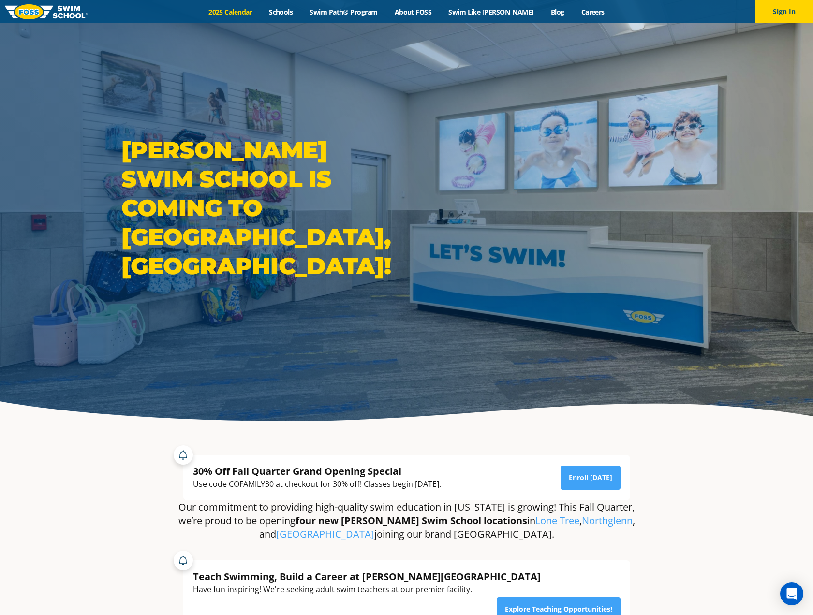
click at [247, 11] on link "2025 Calendar" at bounding box center [230, 11] width 60 height 9
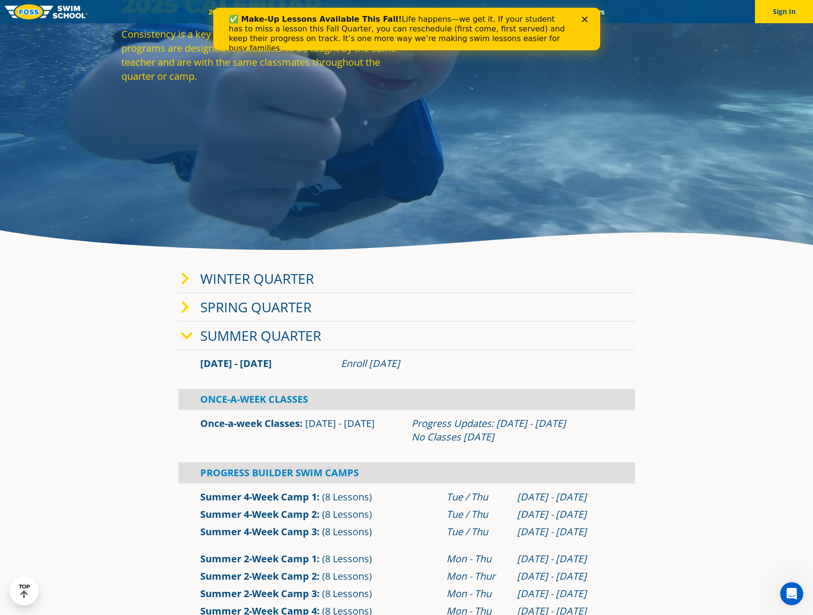
scroll to position [193, 0]
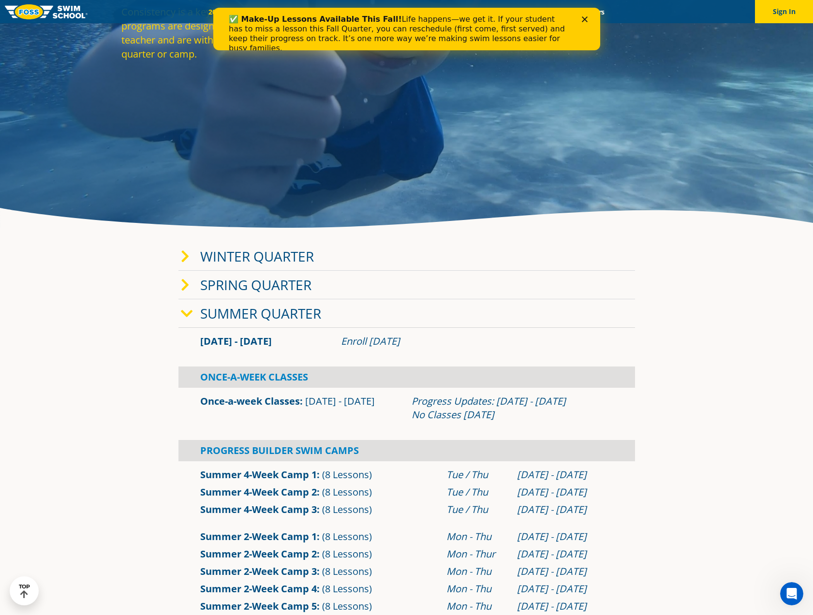
click at [185, 311] on icon at bounding box center [187, 314] width 12 height 14
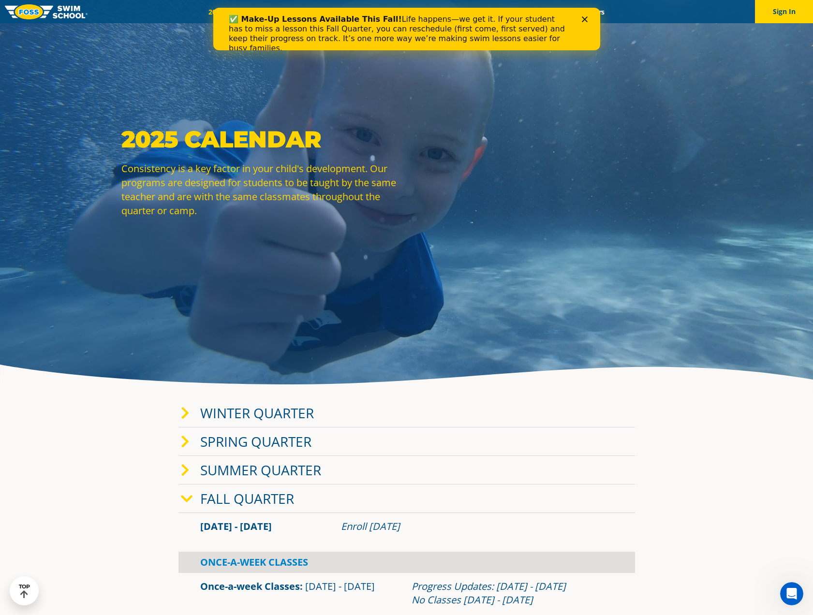
scroll to position [0, 0]
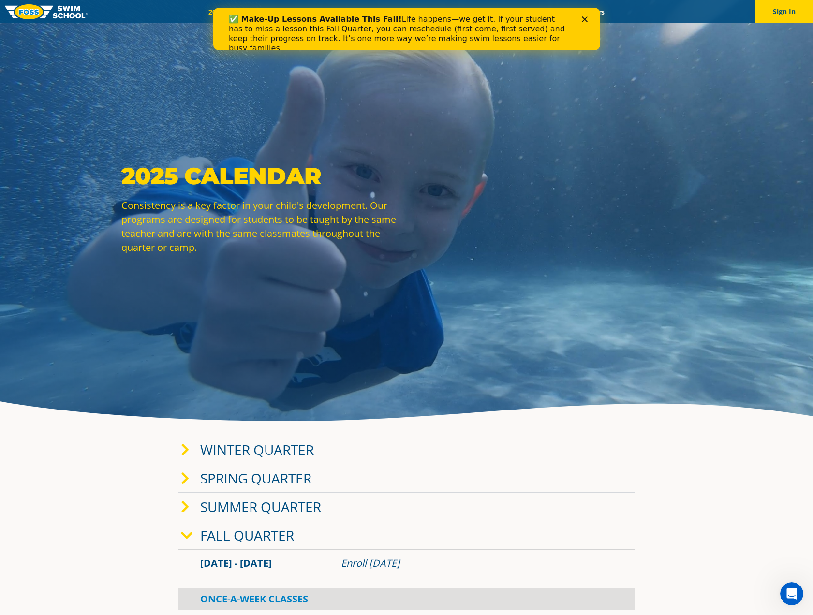
click at [588, 17] on div "Close" at bounding box center [586, 19] width 10 height 6
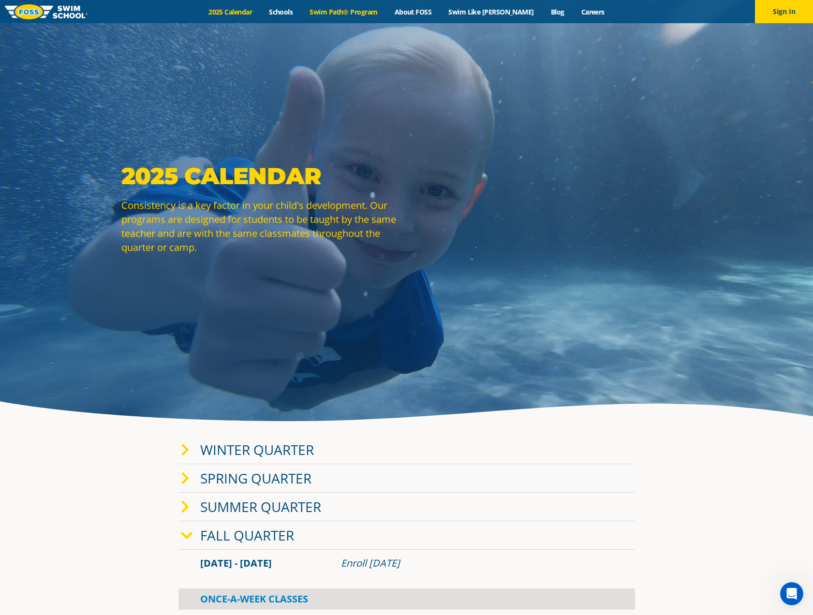
click at [357, 11] on link "Swim Path® Program" at bounding box center [343, 11] width 85 height 9
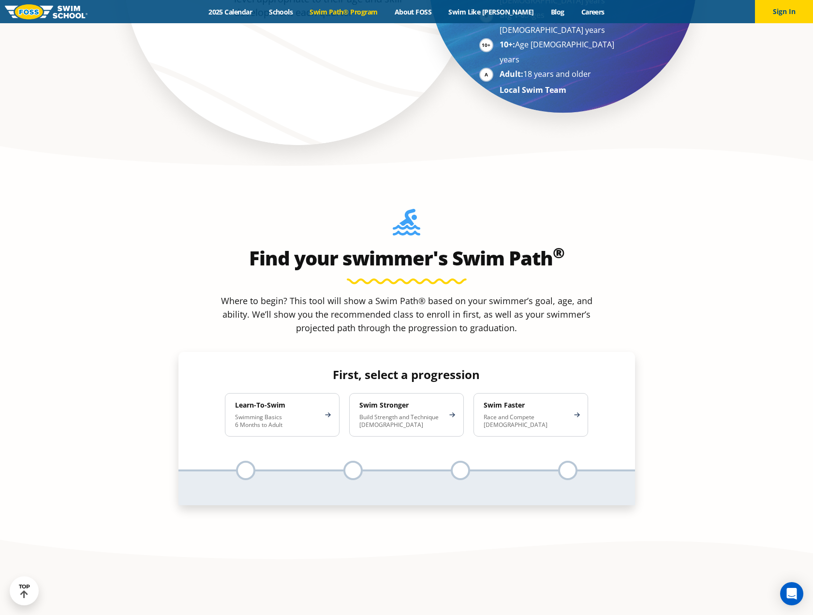
scroll to position [871, 0]
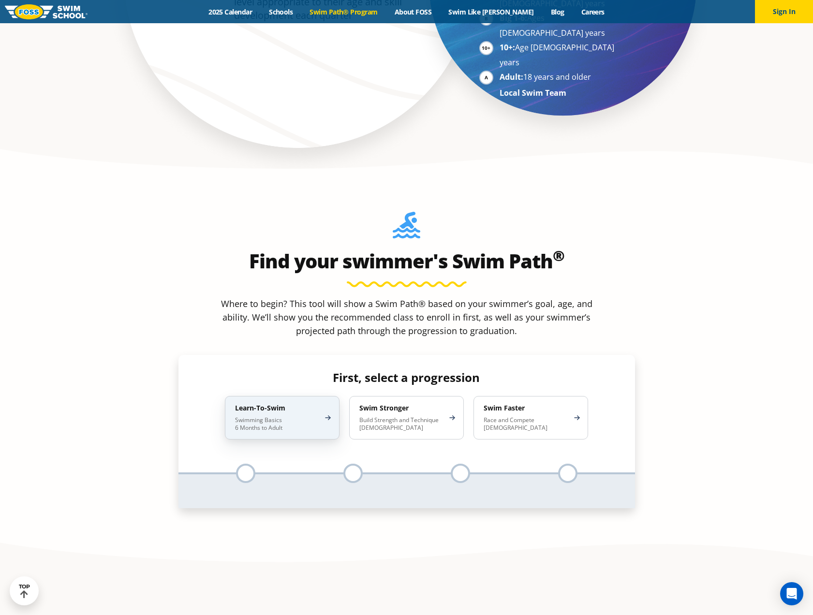
click at [276, 416] on p "Swimming Basics 6 Months to Adult" at bounding box center [277, 423] width 85 height 15
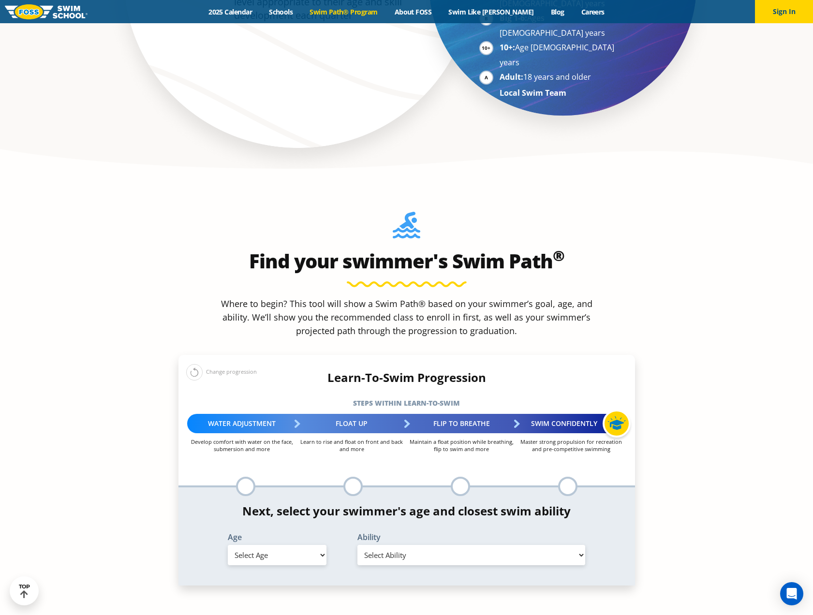
click at [309, 545] on select "Select Age 6 months - 1 year 1 year 2 years 3 years 4 years 5 years 6 years 7 y…" at bounding box center [277, 555] width 99 height 20
select select "5-years"
click at [228, 545] on select "Select Age 6 months - 1 year 1 year 2 years 3 years 4 years 5 years 6 years 7 y…" at bounding box center [277, 555] width 99 height 20
click at [485, 545] on select "Select Ability First in-water experience When in the water, reliant on a life j…" at bounding box center [471, 555] width 228 height 20
select select "5-years-when-in-the-water-reliant-on-a-life-jacket-or-floatation-device"
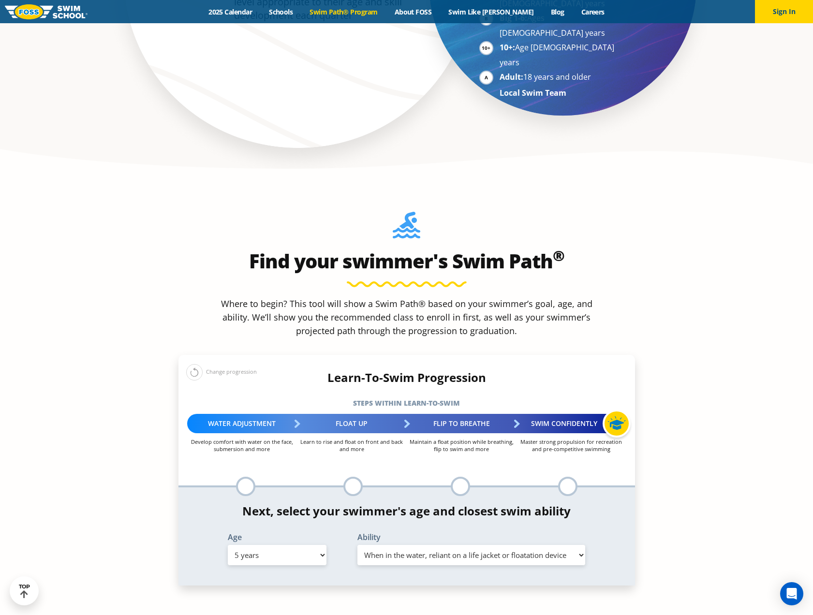
click at [357, 545] on select "Select Ability First in-water experience When in the water, reliant on a life j…" at bounding box center [471, 555] width 228 height 20
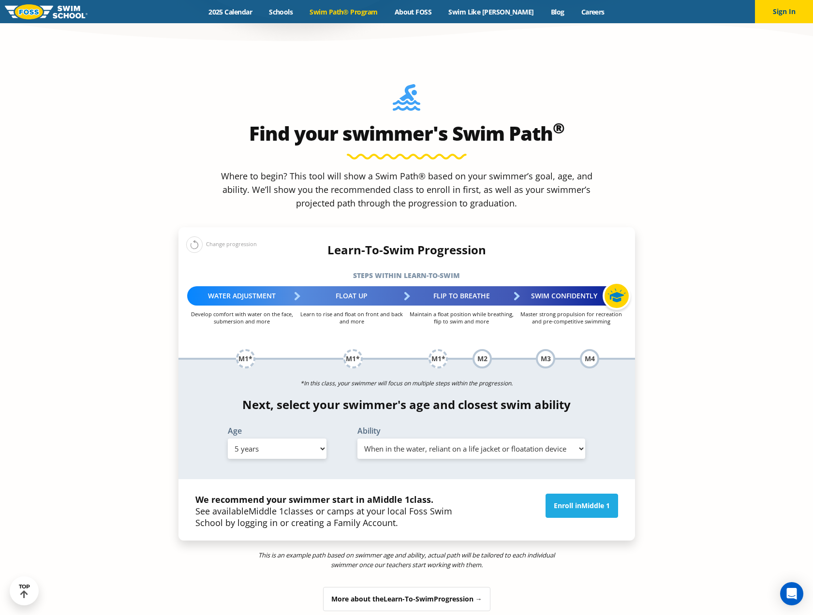
scroll to position [1016, 0]
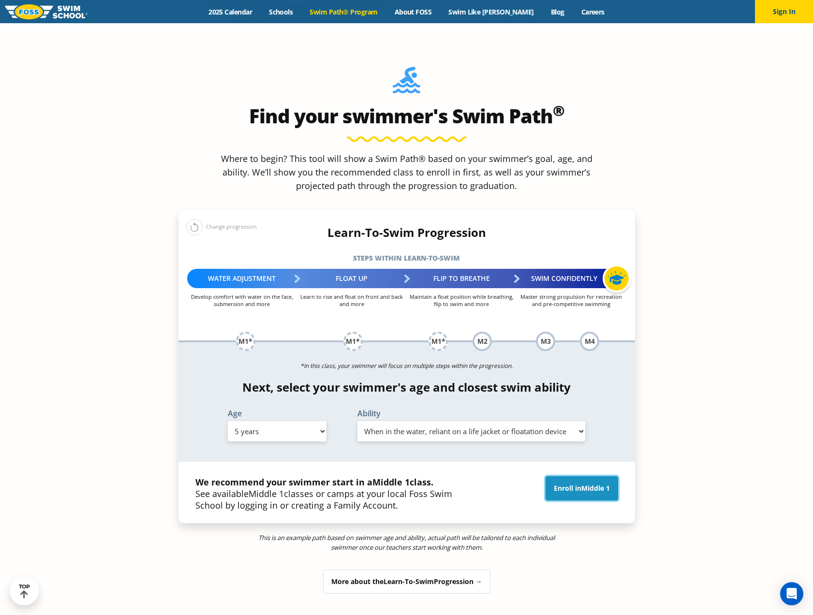
click at [578, 476] on link "Enroll in Middle 1" at bounding box center [582, 488] width 73 height 24
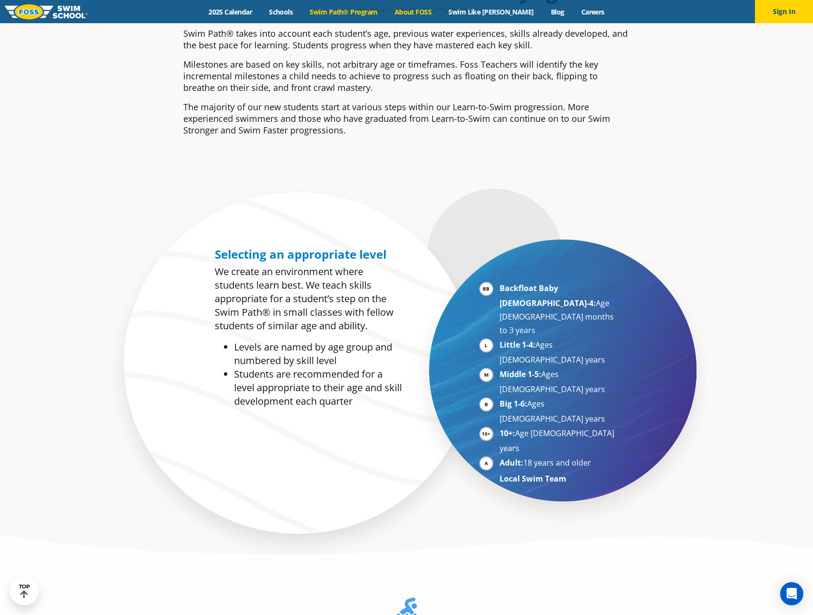
click at [431, 11] on link "About FOSS" at bounding box center [413, 11] width 54 height 9
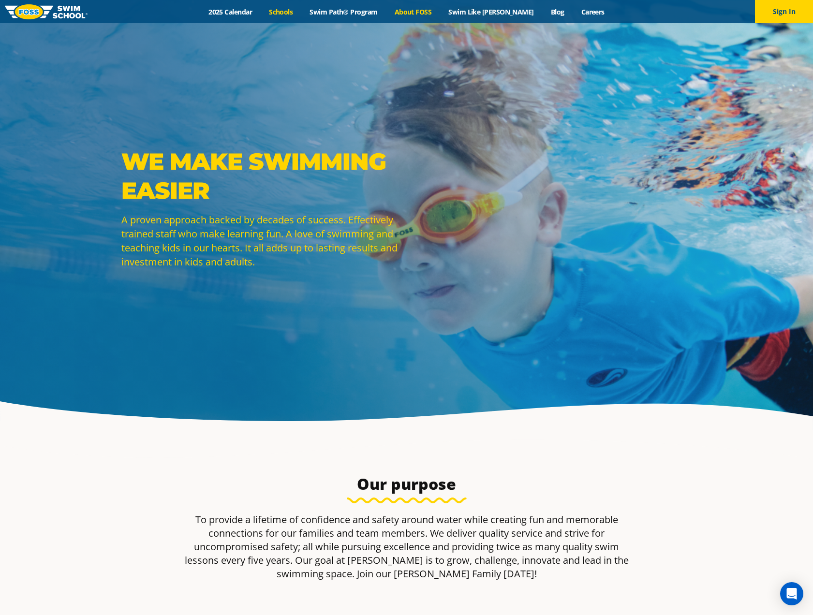
click at [298, 8] on link "Schools" at bounding box center [281, 11] width 41 height 9
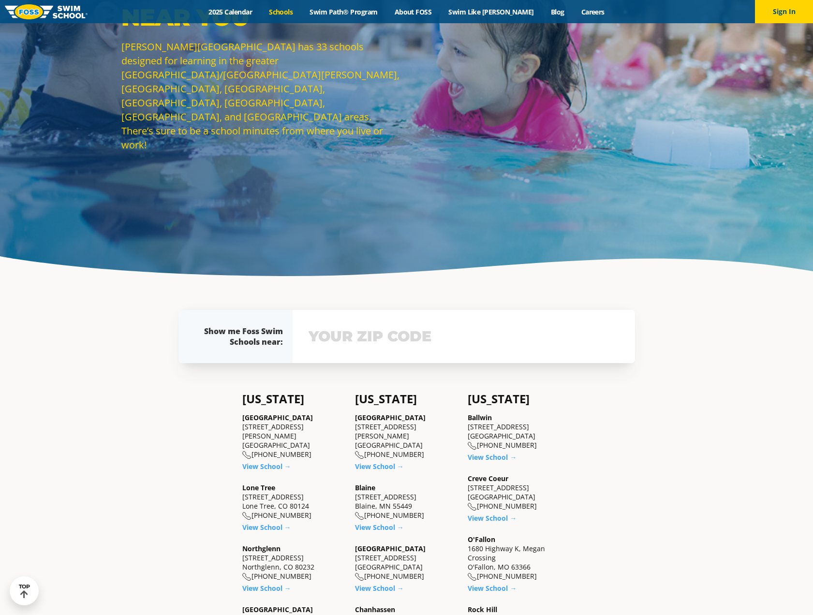
click at [395, 347] on input "text" at bounding box center [463, 337] width 315 height 28
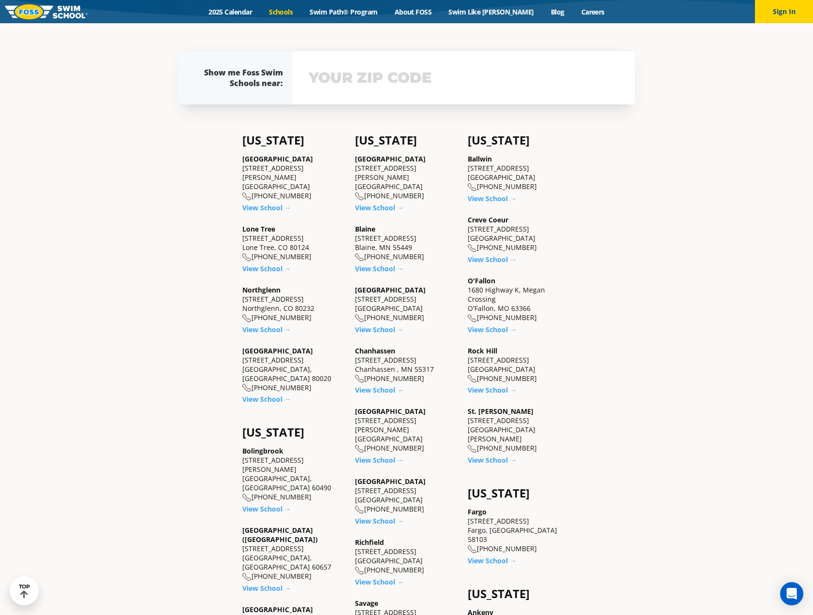
scroll to position [407, 0]
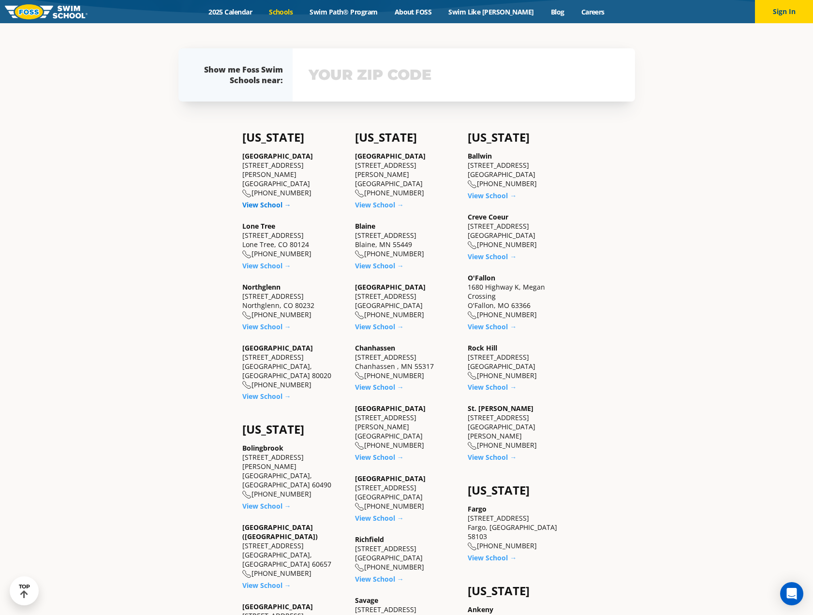
click at [257, 200] on link "View School →" at bounding box center [266, 204] width 49 height 9
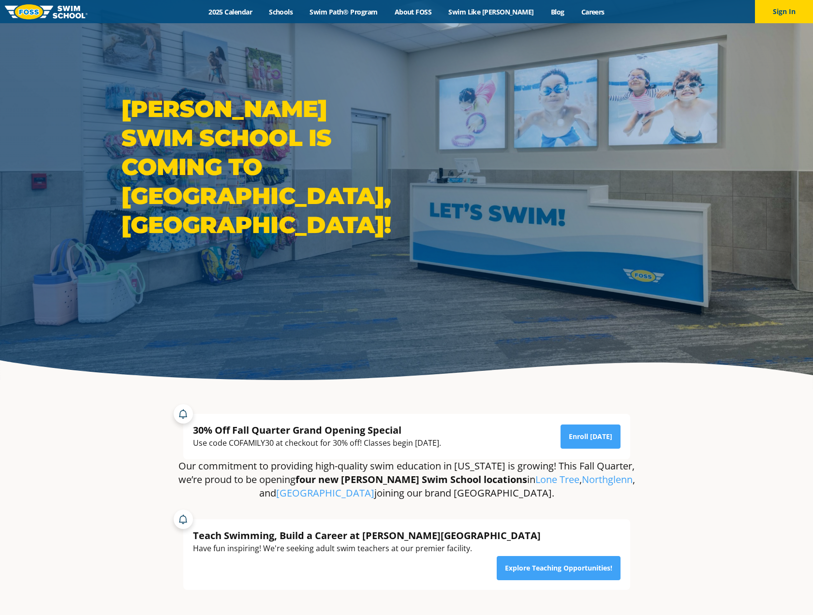
scroll to position [97, 0]
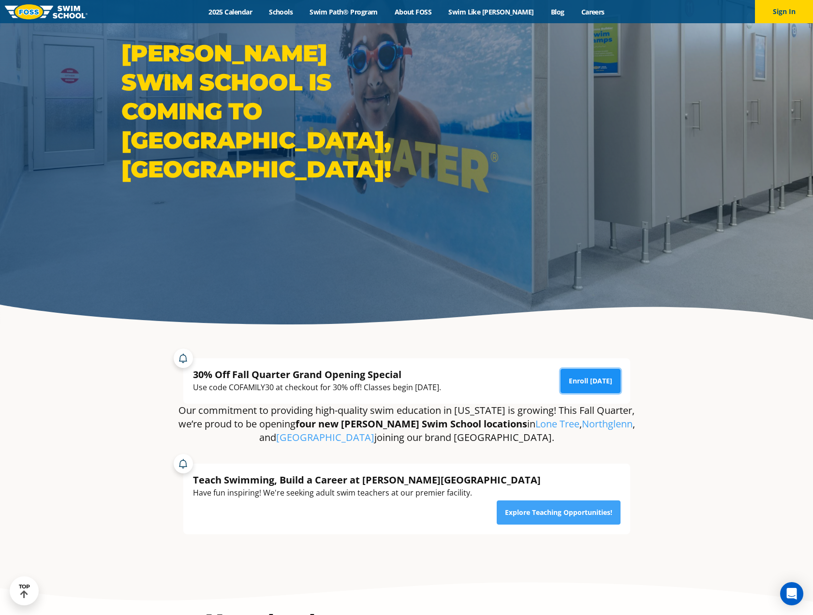
click at [585, 376] on link "Enroll [DATE]" at bounding box center [591, 381] width 60 height 24
